Goal: Transaction & Acquisition: Purchase product/service

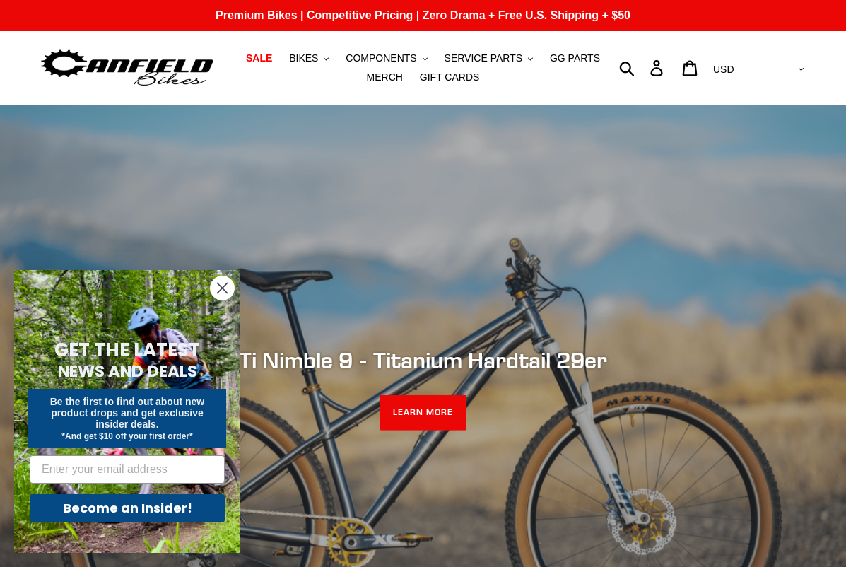
click at [214, 292] on circle "Close dialog" at bounding box center [222, 287] width 23 height 23
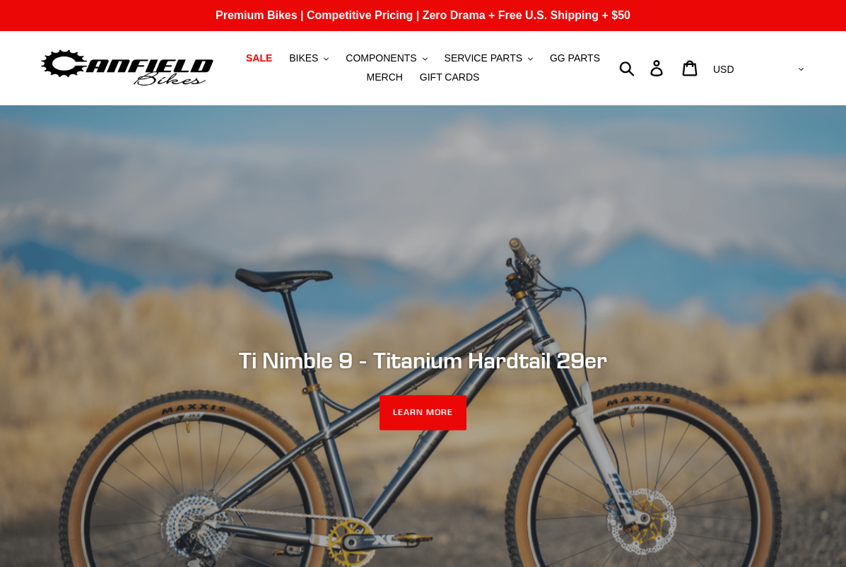
click at [279, 53] on link "SALE" at bounding box center [259, 58] width 40 height 19
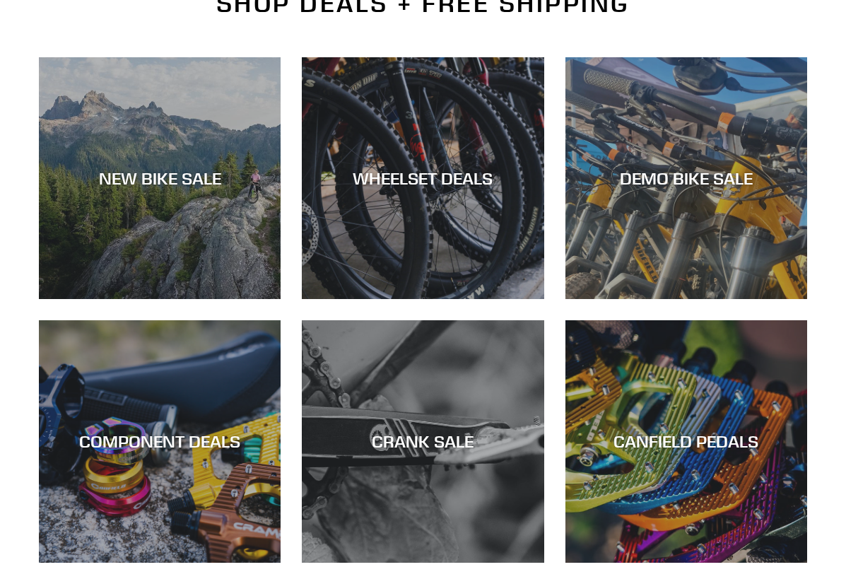
scroll to position [368, 0]
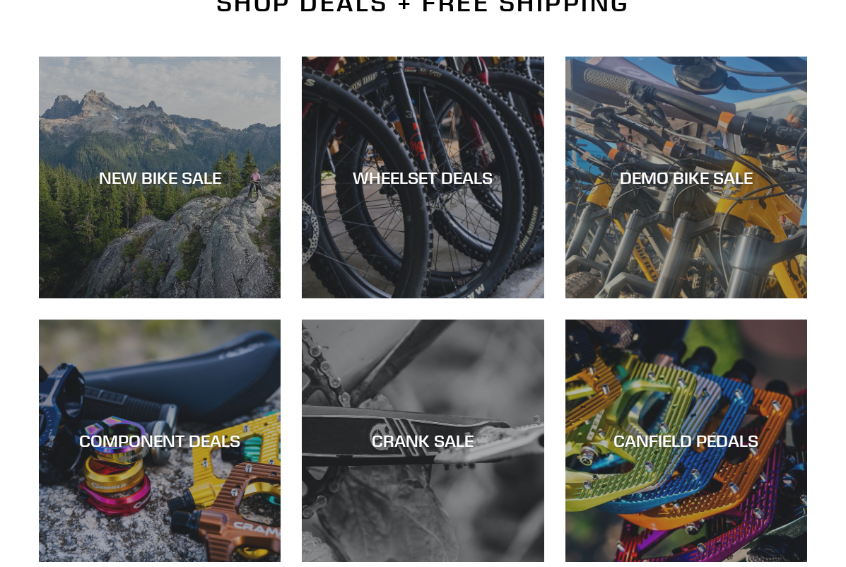
click at [729, 298] on div "DEMO BIKE SALE" at bounding box center [687, 298] width 242 height 0
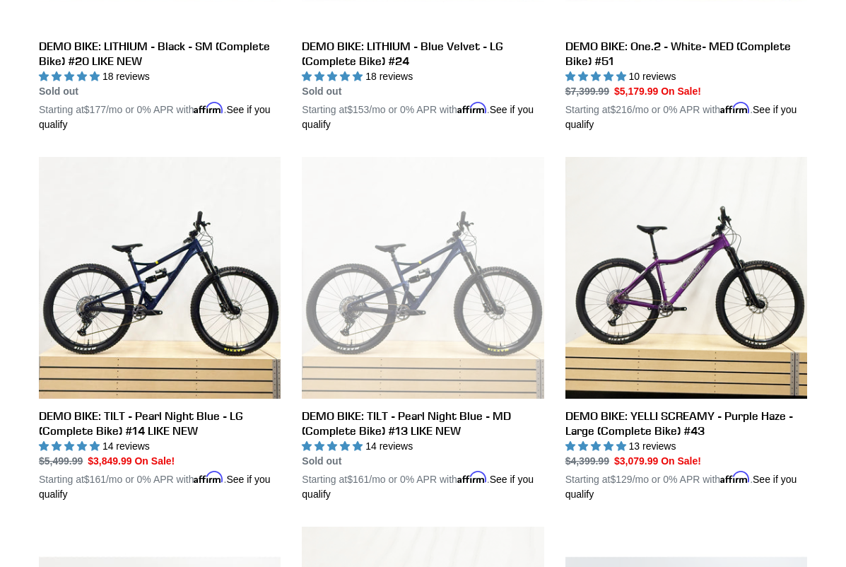
scroll to position [1004, 0]
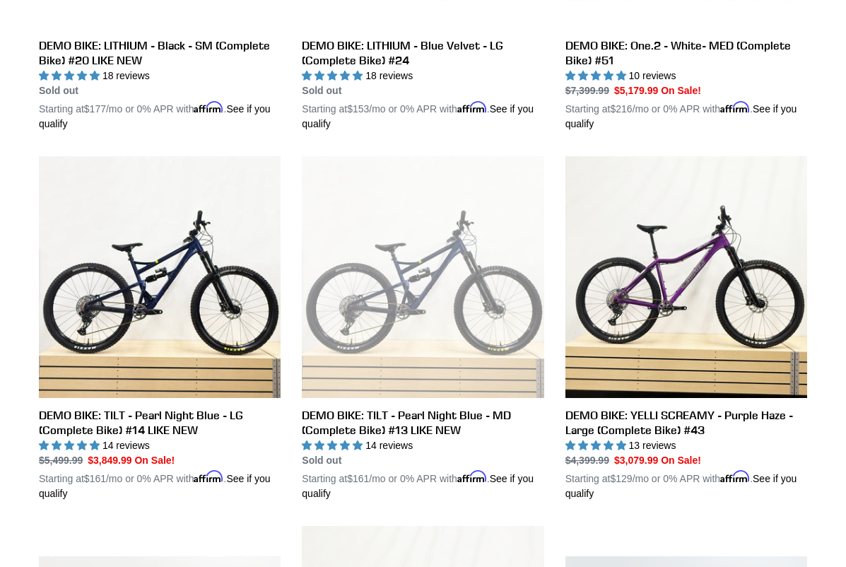
click at [184, 407] on link "DEMO BIKE: TILT - Pearl Night Blue - LG (Complete Bike) #14 LIKE NEW" at bounding box center [160, 328] width 242 height 345
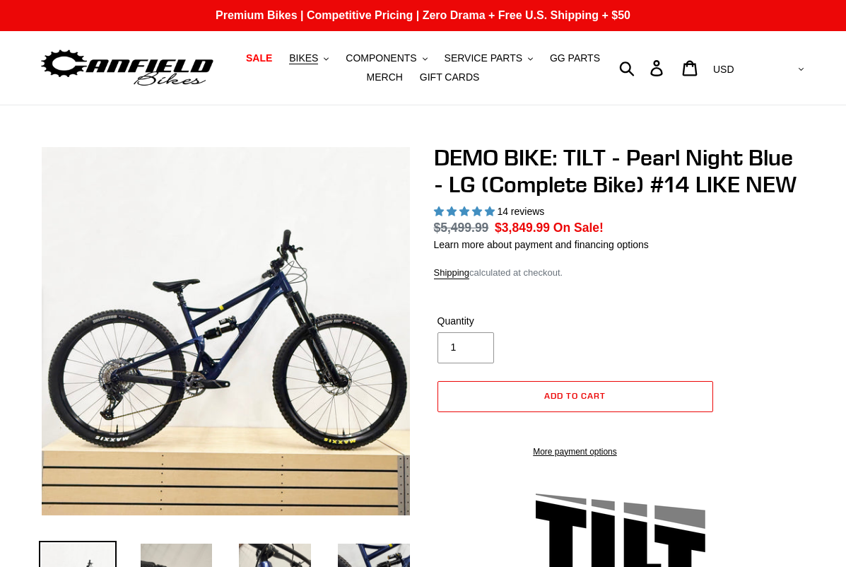
select select "highest-rating"
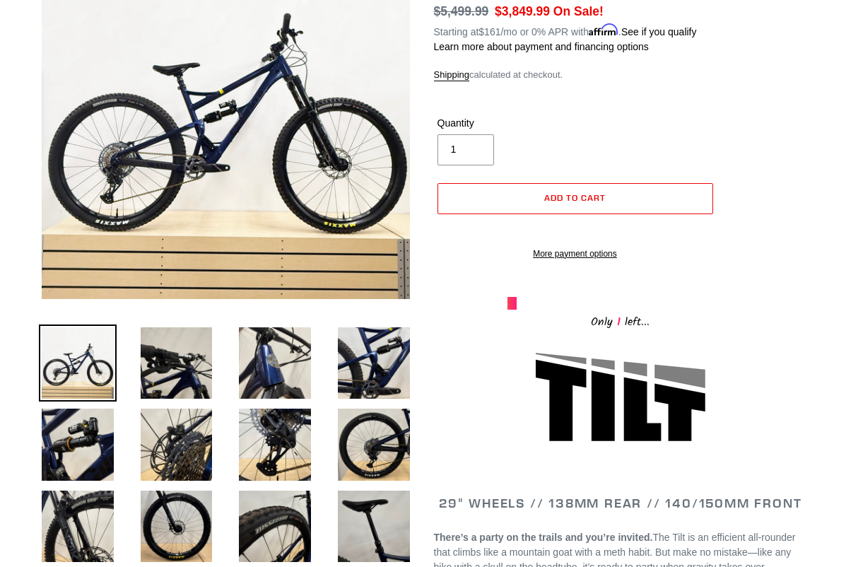
scroll to position [221, 0]
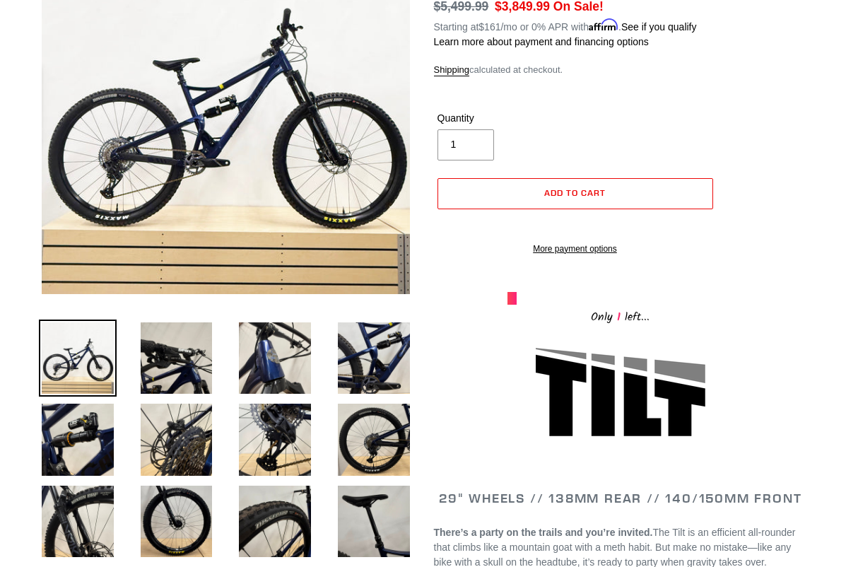
click at [392, 368] on img at bounding box center [374, 359] width 78 height 78
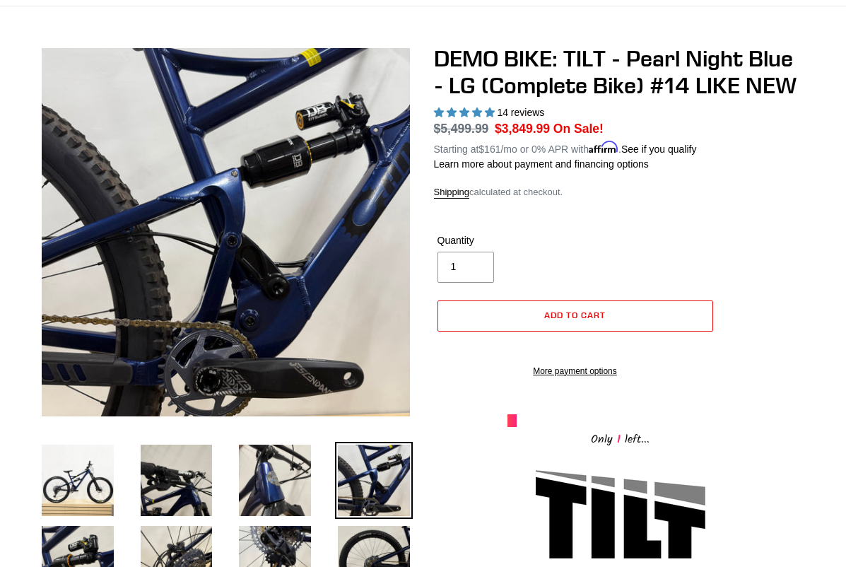
scroll to position [100, 0]
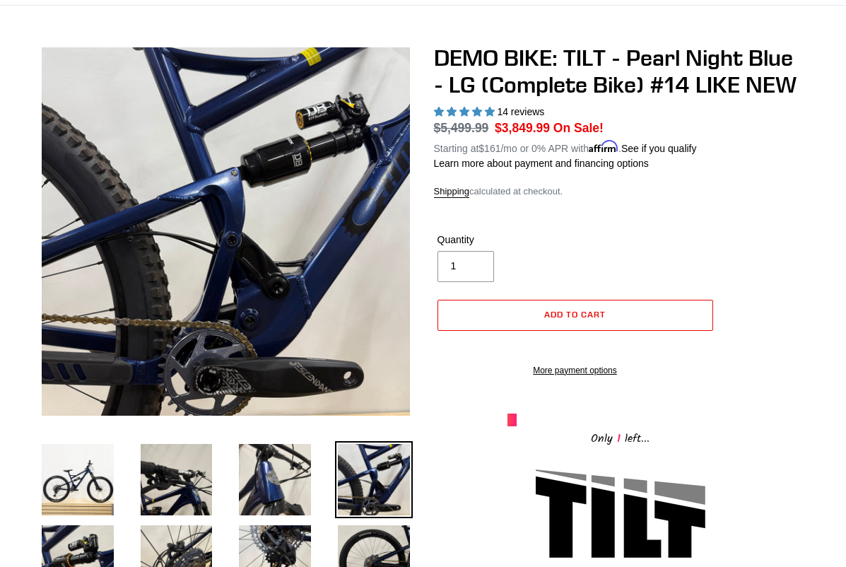
click at [386, 479] on img at bounding box center [374, 480] width 78 height 78
click at [100, 474] on img at bounding box center [78, 480] width 78 height 78
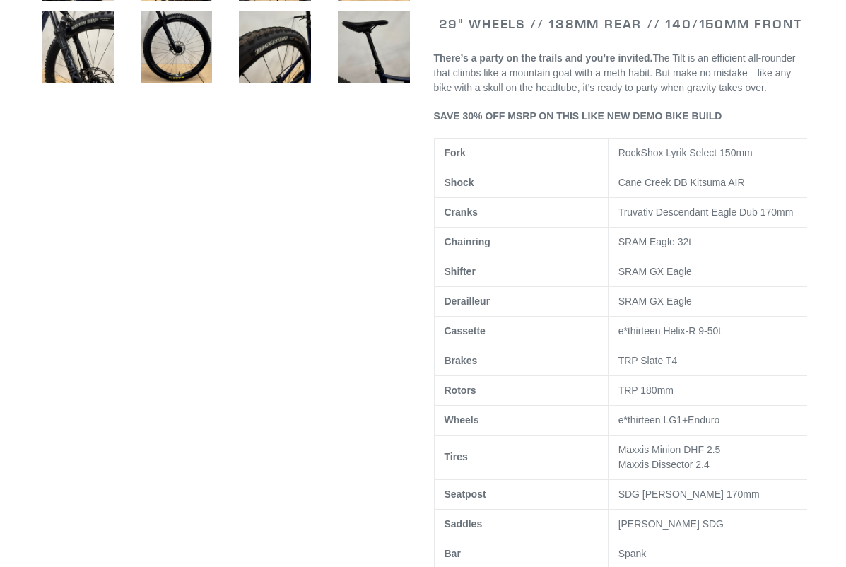
scroll to position [697, 0]
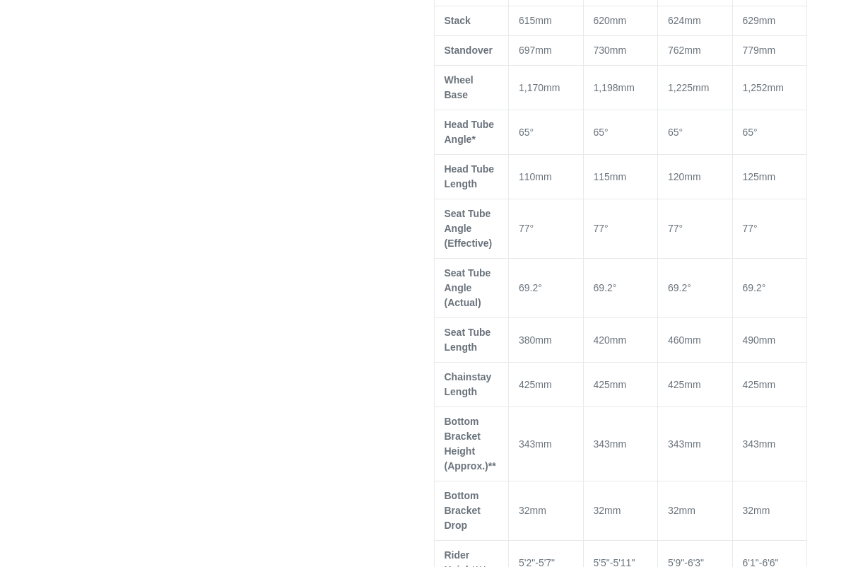
scroll to position [1593, 0]
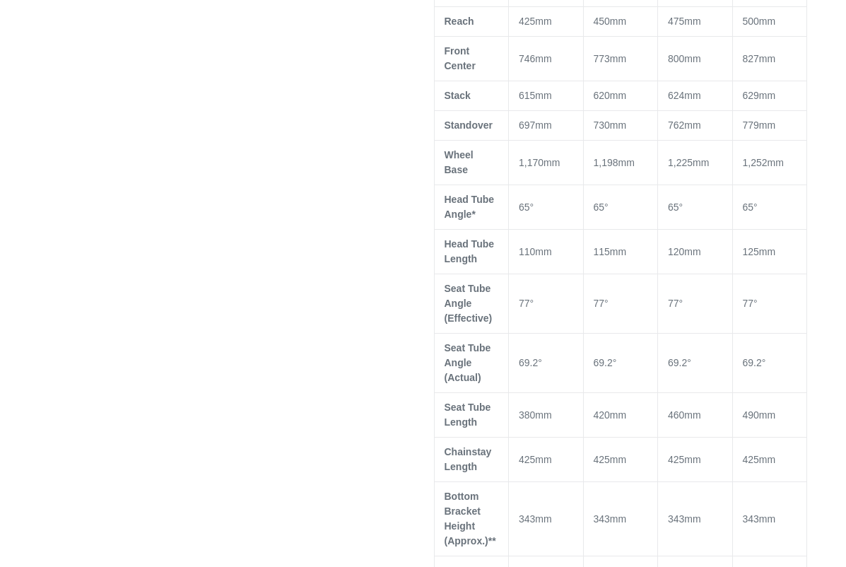
scroll to position [1468, 0]
